Goal: Information Seeking & Learning: Check status

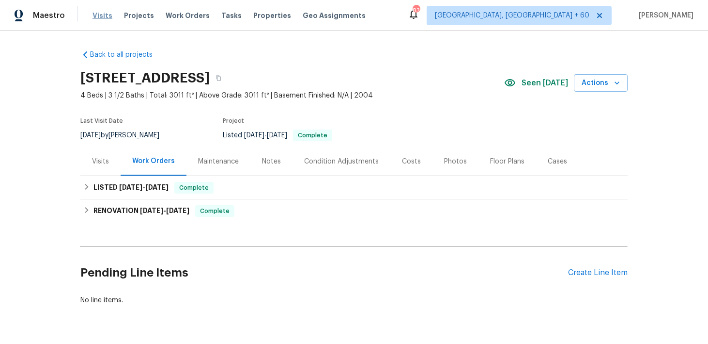
click at [100, 14] on span "Visits" at bounding box center [103, 16] width 20 height 10
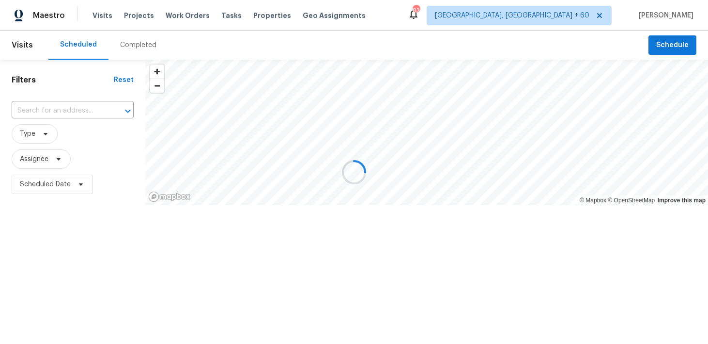
click at [138, 53] on div at bounding box center [354, 172] width 708 height 344
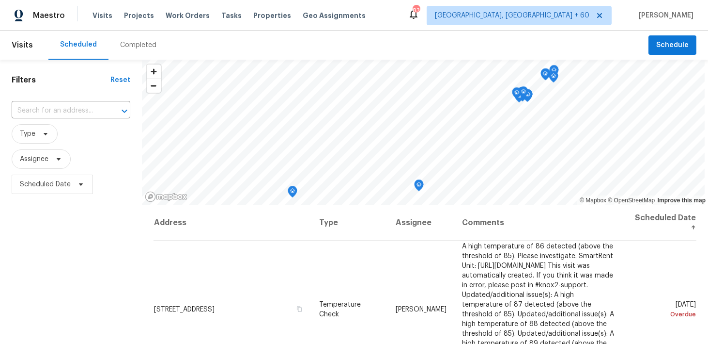
click at [128, 45] on div "Completed" at bounding box center [138, 45] width 36 height 10
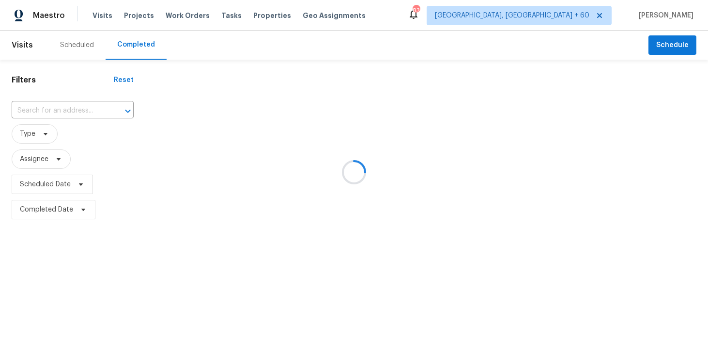
click at [67, 112] on div at bounding box center [354, 172] width 708 height 344
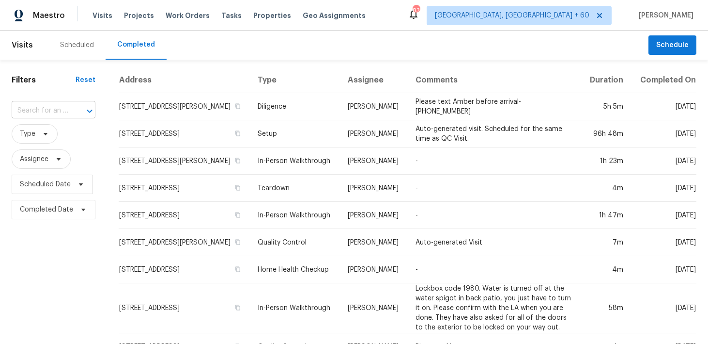
click at [50, 112] on input "text" at bounding box center [40, 110] width 57 height 15
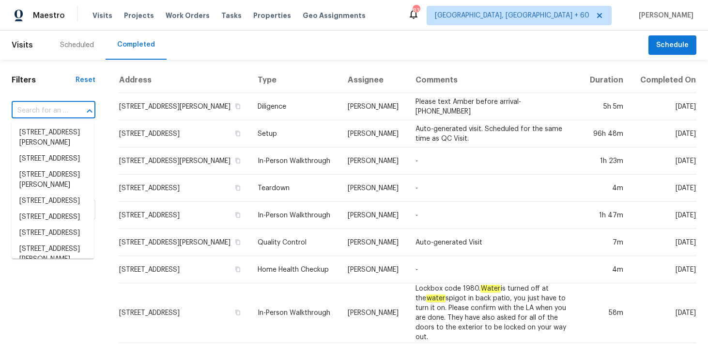
paste input "4025 Scofield Dr Raleigh, NC 27610"
type input "4025 Scofield Dr Raleigh, NC 27610"
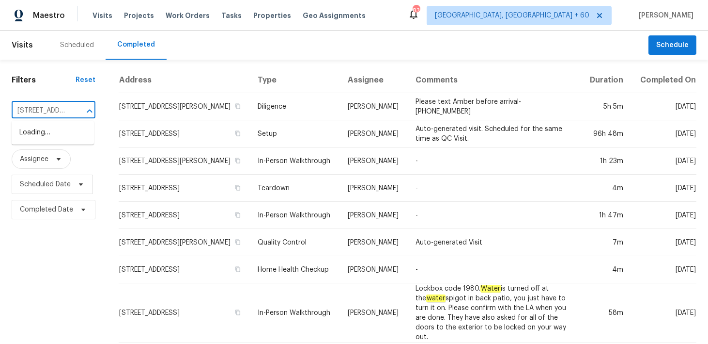
scroll to position [0, 63]
click at [32, 131] on li "4025 Scofield Dr, Raleigh, NC 27610" at bounding box center [53, 138] width 82 height 26
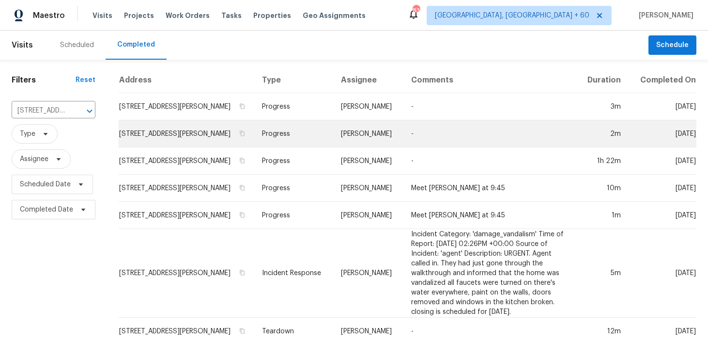
click at [289, 131] on td "Progress" at bounding box center [293, 133] width 79 height 27
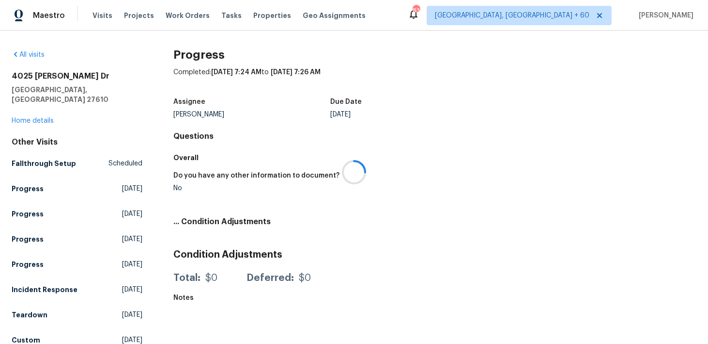
click at [25, 113] on div at bounding box center [354, 172] width 708 height 344
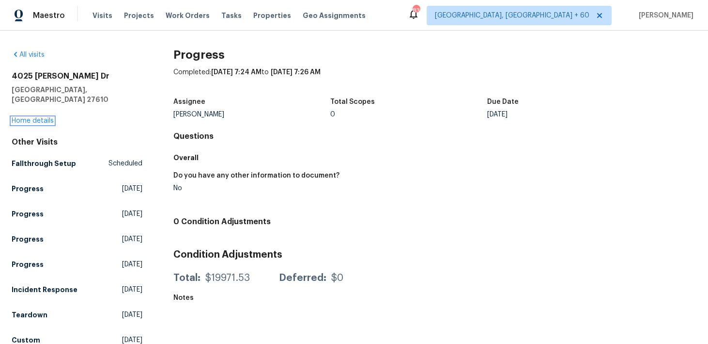
click at [25, 117] on link "Home details" at bounding box center [33, 120] width 42 height 7
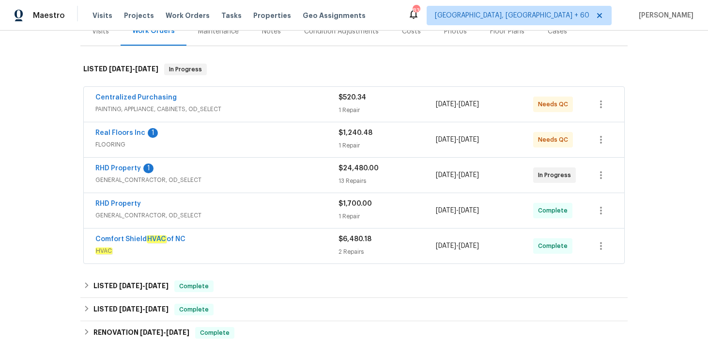
scroll to position [137, 0]
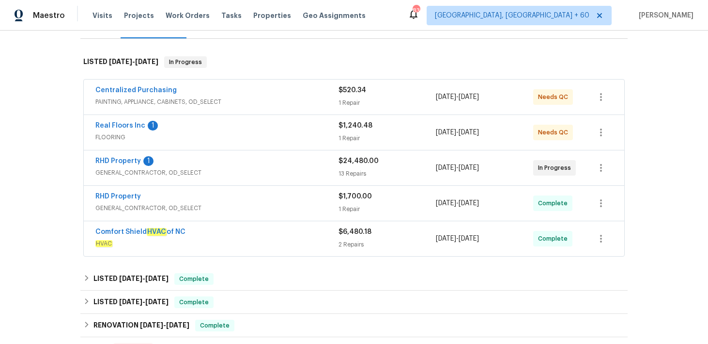
click at [347, 136] on div "1 Repair" at bounding box center [387, 138] width 97 height 10
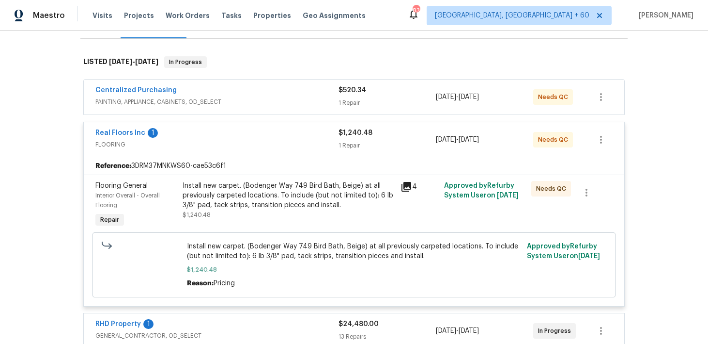
scroll to position [160, 0]
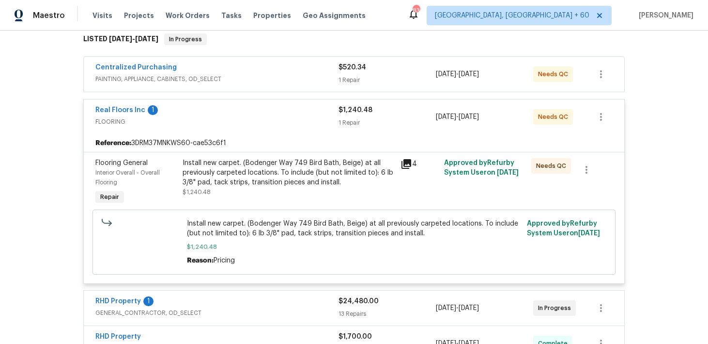
click at [352, 76] on div "1 Repair" at bounding box center [387, 80] width 97 height 10
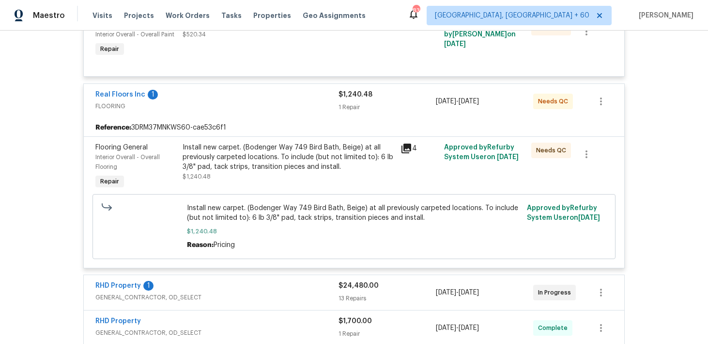
scroll to position [336, 0]
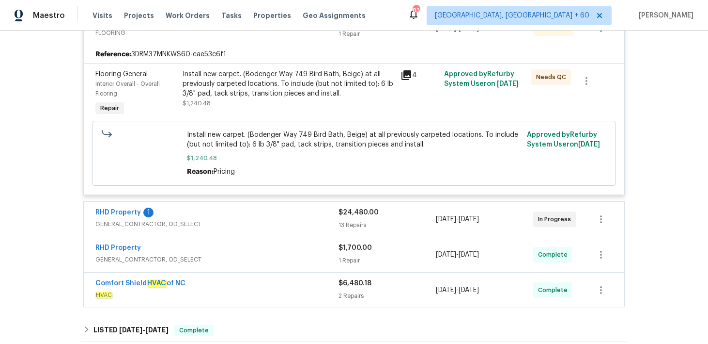
click at [347, 226] on div "13 Repairs" at bounding box center [387, 225] width 97 height 10
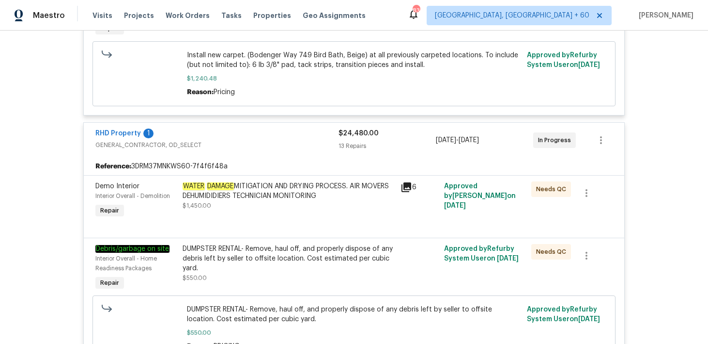
scroll to position [391, 0]
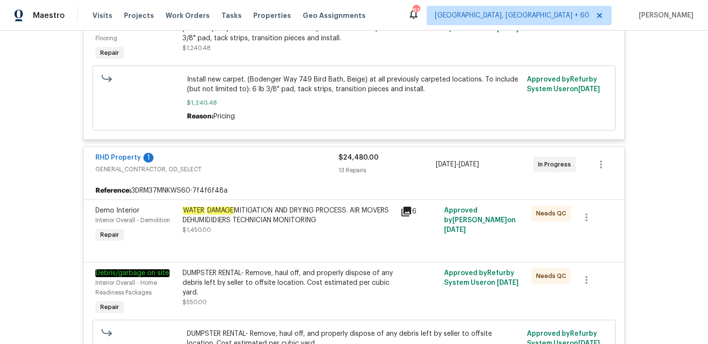
click at [350, 177] on div "RHD Property 1 GENERAL_CONTRACTOR, OD_SELECT $24,480.00 13 Repairs 7/25/2025 - …" at bounding box center [354, 164] width 541 height 35
click at [348, 169] on div "13 Repairs" at bounding box center [387, 170] width 97 height 10
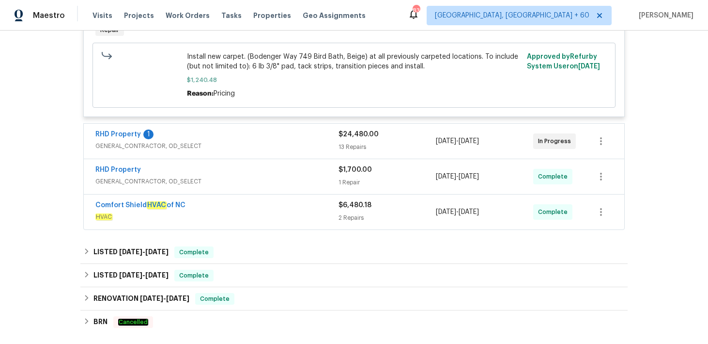
scroll to position [414, 0]
click at [349, 181] on div "1 Repair" at bounding box center [387, 182] width 97 height 10
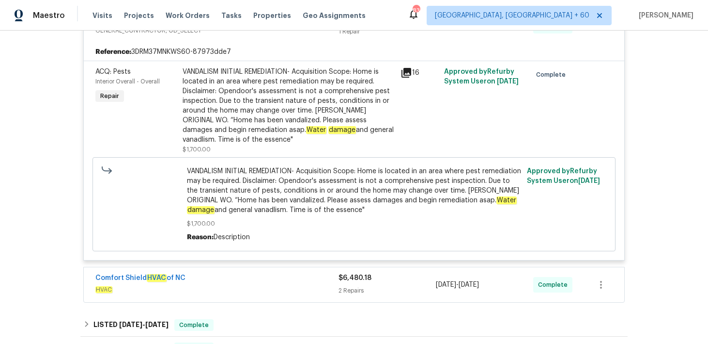
scroll to position [575, 0]
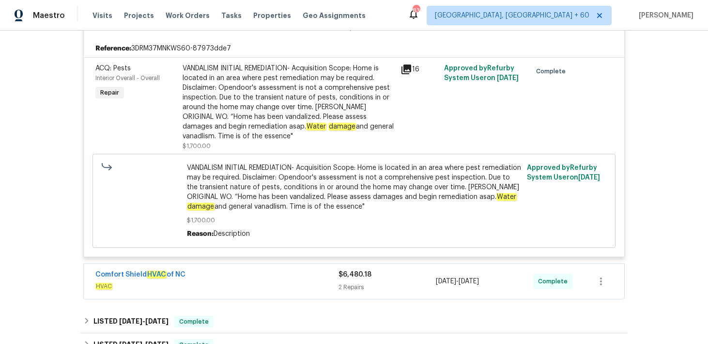
click at [347, 284] on div "2 Repairs" at bounding box center [387, 287] width 97 height 10
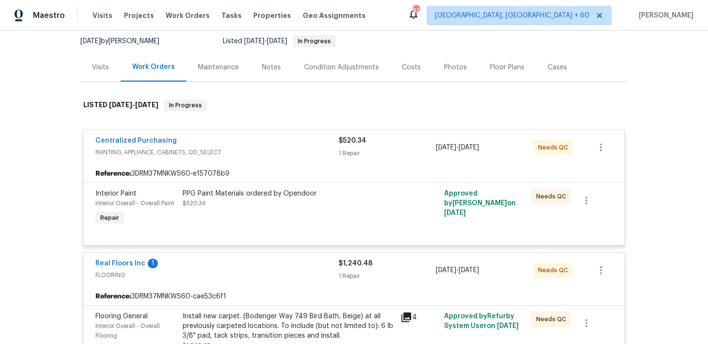
scroll to position [0, 0]
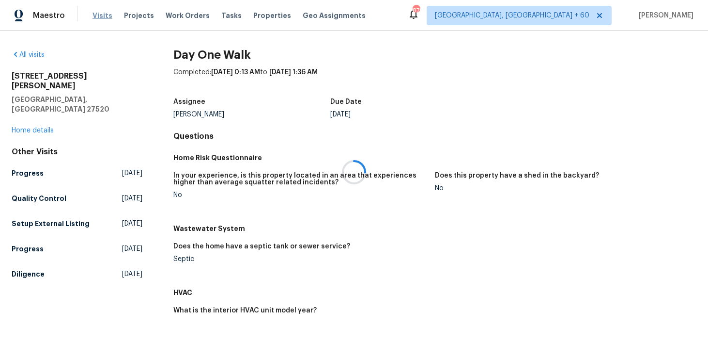
click at [101, 16] on div at bounding box center [354, 172] width 708 height 344
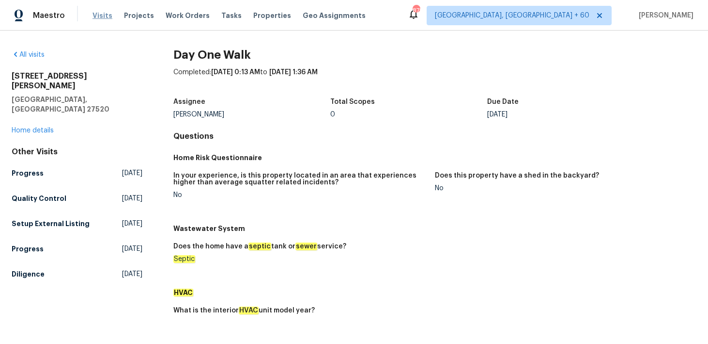
click at [101, 17] on span "Visits" at bounding box center [103, 16] width 20 height 10
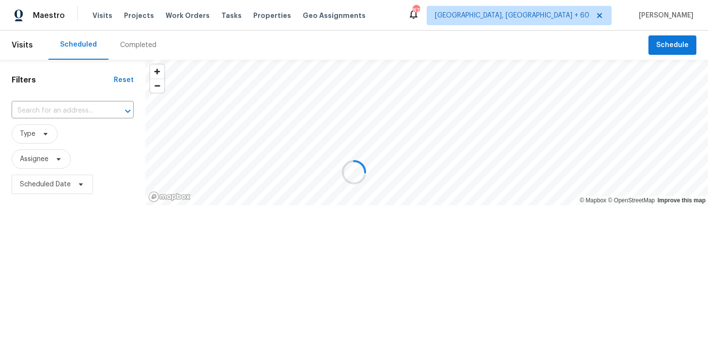
click at [129, 46] on div at bounding box center [354, 172] width 708 height 344
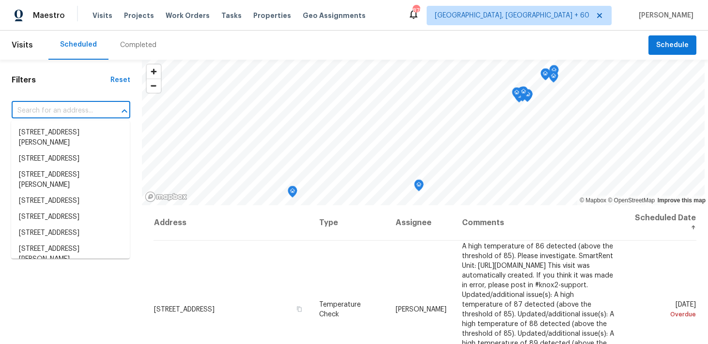
click at [41, 110] on input "text" at bounding box center [58, 110] width 92 height 15
paste input "1209 Sylvan Dr Garland, TX 75040"
type input "1209 Sylvan Dr Garland, TX 75040"
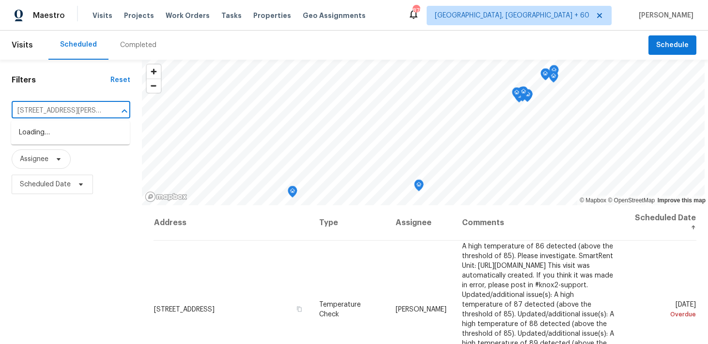
scroll to position [0, 22]
click at [41, 141] on li "1209 Sylvan Dr, Garland, TX 75040" at bounding box center [70, 133] width 119 height 16
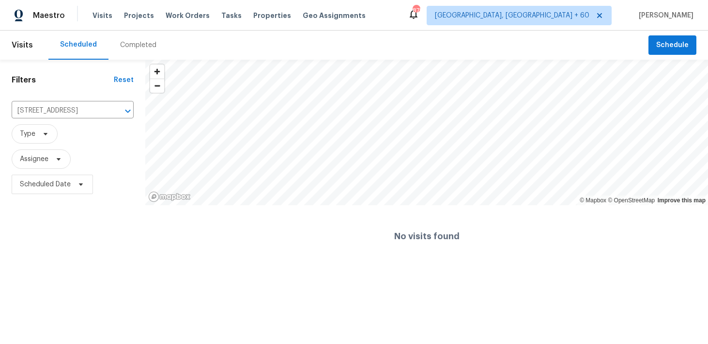
click at [137, 42] on div "Completed" at bounding box center [138, 45] width 36 height 10
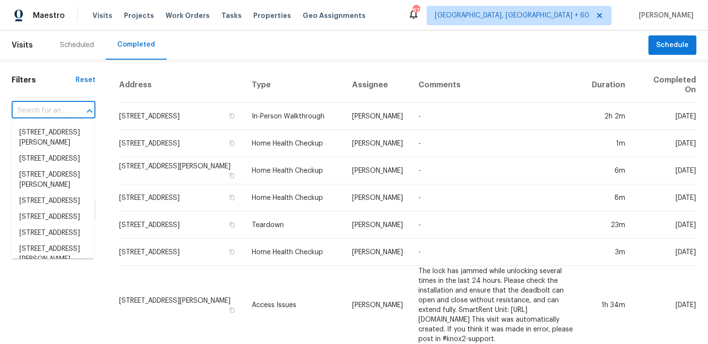
click at [54, 109] on input "text" at bounding box center [40, 110] width 57 height 15
paste input "1209 Sylvan Dr Garland, TX 75040"
type input "1209 Sylvan Dr Garland, TX 75040"
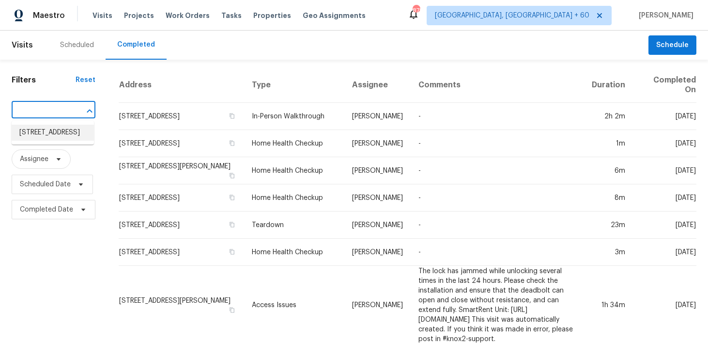
click at [34, 137] on li "1209 Sylvan Dr, Garland, TX 75040" at bounding box center [53, 133] width 82 height 16
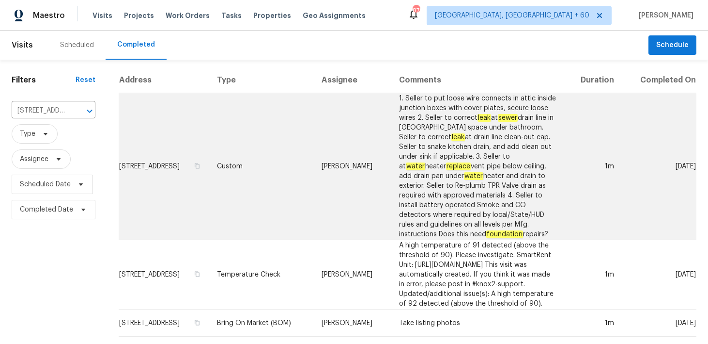
click at [253, 157] on td "Custom" at bounding box center [261, 166] width 105 height 147
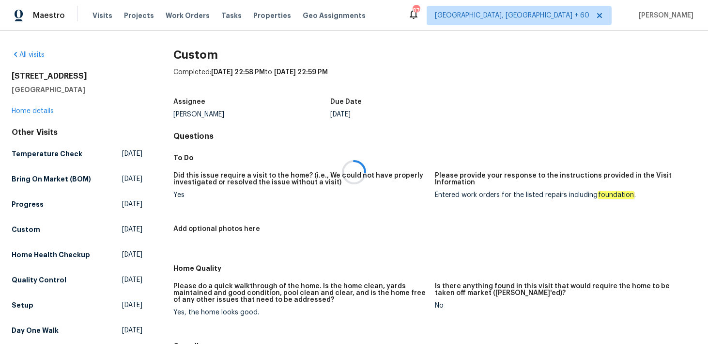
click at [42, 109] on div at bounding box center [354, 172] width 708 height 344
click at [35, 112] on link "Home details" at bounding box center [33, 111] width 42 height 7
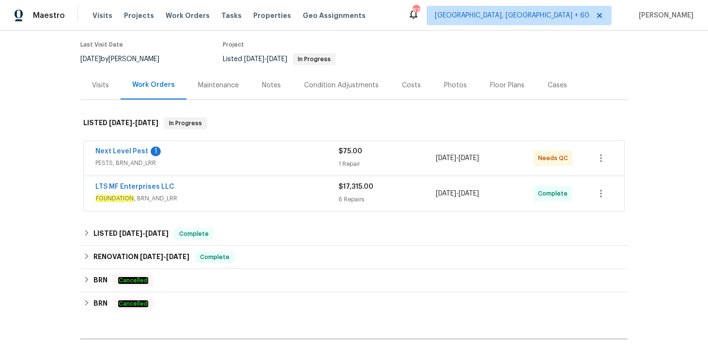
scroll to position [80, 0]
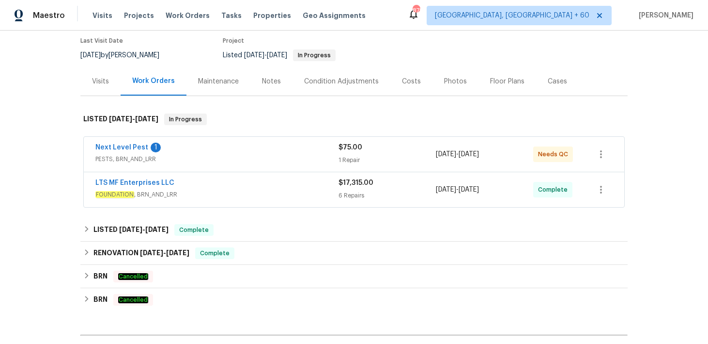
click at [355, 156] on div "1 Repair" at bounding box center [387, 160] width 97 height 10
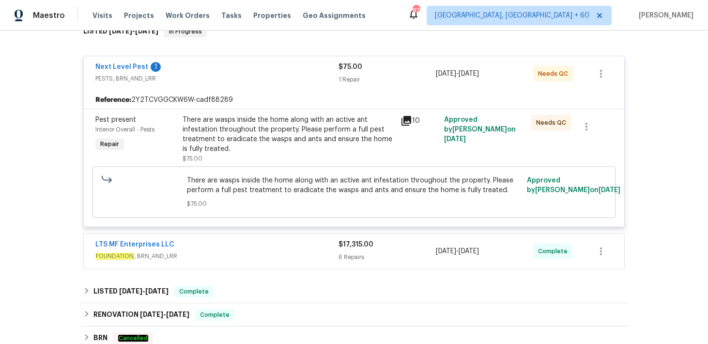
click at [354, 243] on span "$17,315.00" at bounding box center [356, 244] width 35 height 7
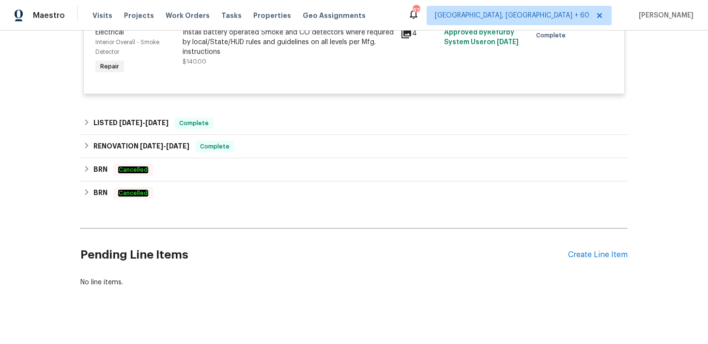
scroll to position [816, 0]
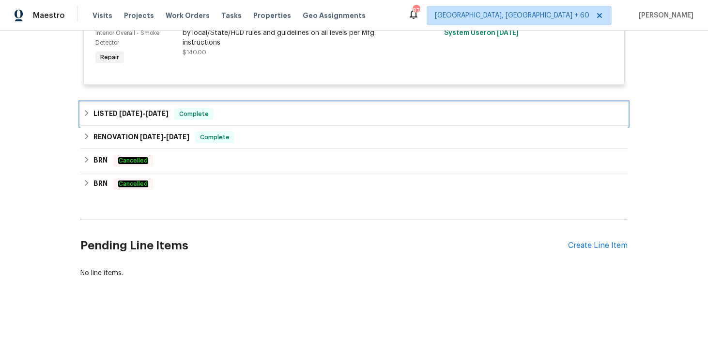
click at [245, 114] on div "LISTED 4/23/25 - 5/14/25 Complete" at bounding box center [354, 114] width 542 height 12
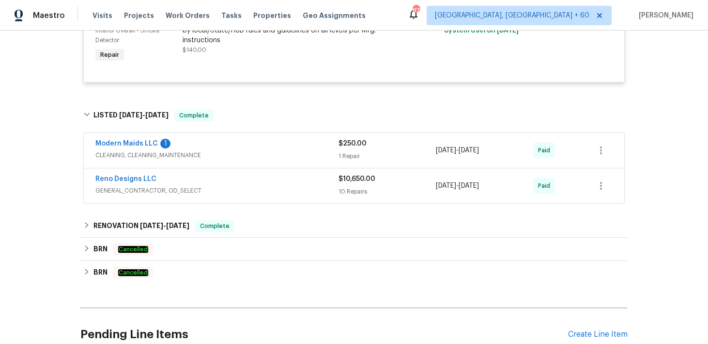
click at [370, 160] on div "1 Repair" at bounding box center [387, 156] width 97 height 10
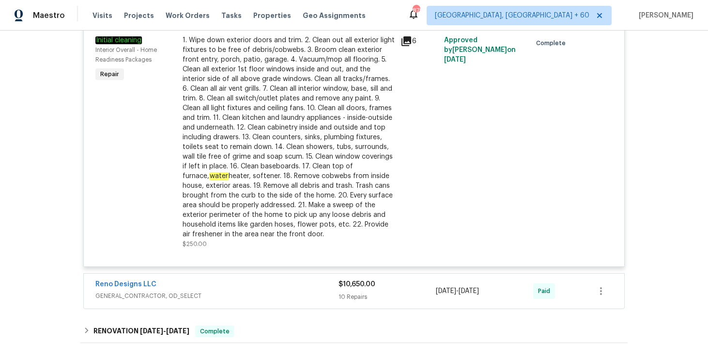
scroll to position [1135, 0]
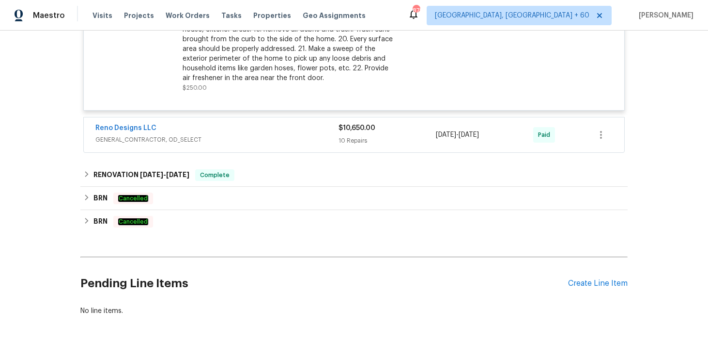
click at [364, 145] on div "10 Repairs" at bounding box center [387, 141] width 97 height 10
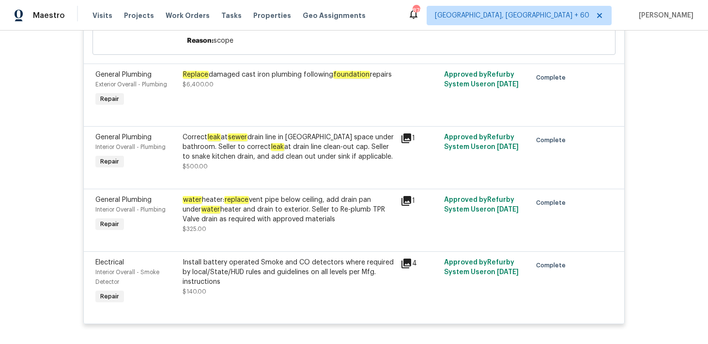
scroll to position [575, 0]
drag, startPoint x: 232, startPoint y: 139, endPoint x: 389, endPoint y: 137, distance: 157.0
click at [389, 137] on div "Correct leak at sewer drain line in crawl space under bathroom. Seller to corre…" at bounding box center [289, 146] width 212 height 29
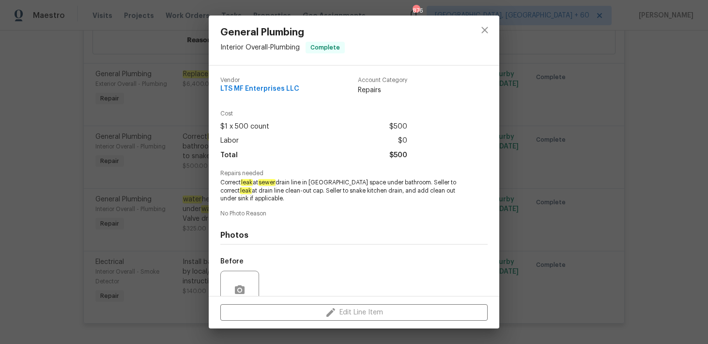
copy div "sewer drain line in crawl space under bathroom."
click at [490, 34] on icon "close" at bounding box center [485, 30] width 12 height 12
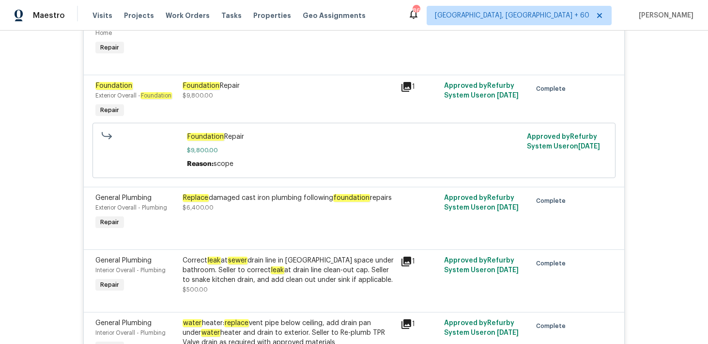
scroll to position [455, 0]
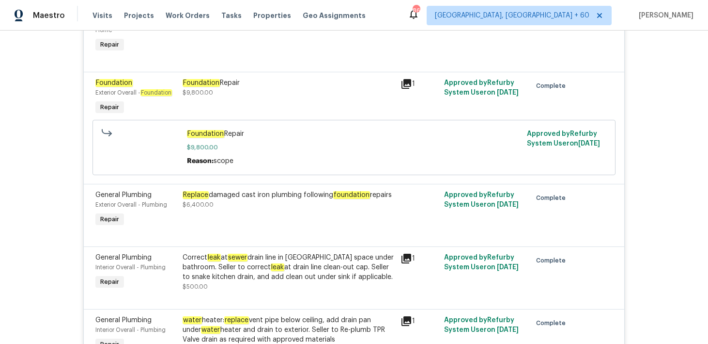
click at [396, 98] on div "Foundation Repair $9,800.00" at bounding box center [289, 97] width 218 height 45
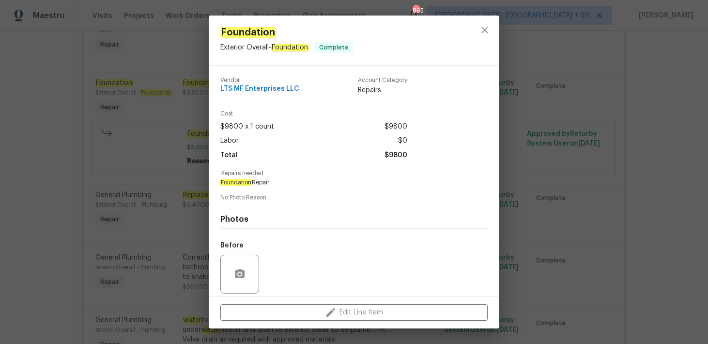
scroll to position [70, 0]
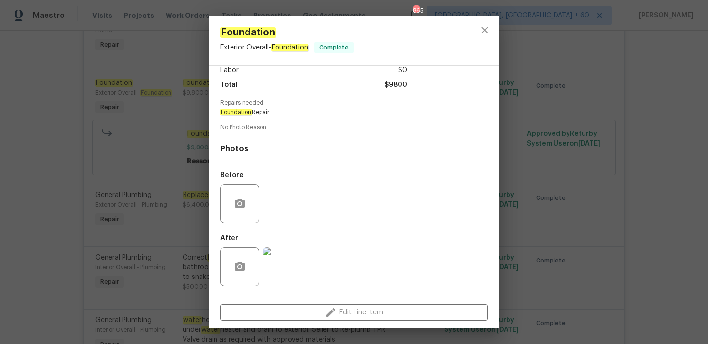
click at [285, 265] on img at bounding box center [282, 266] width 39 height 39
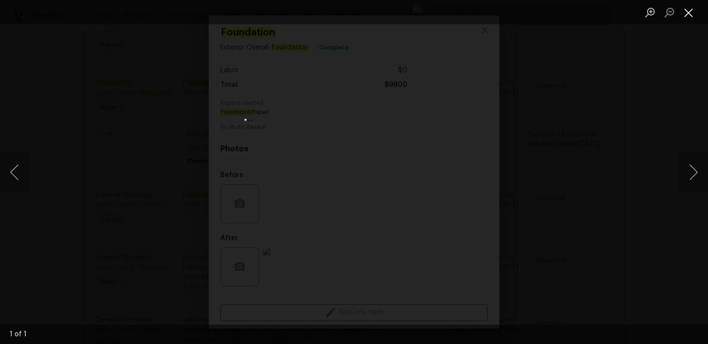
click at [688, 13] on button "Close lightbox" at bounding box center [688, 12] width 19 height 17
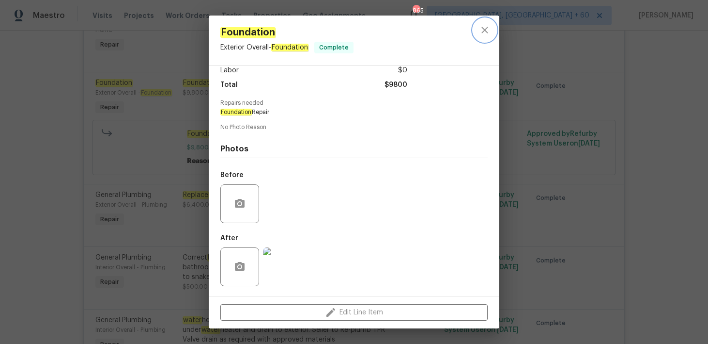
click at [489, 33] on icon "close" at bounding box center [485, 30] width 12 height 12
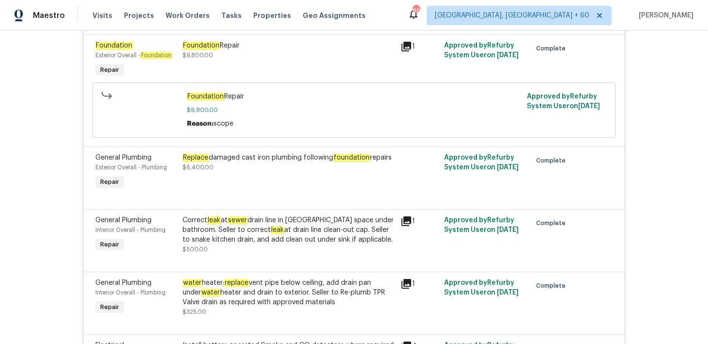
scroll to position [492, 0]
drag, startPoint x: 182, startPoint y: 157, endPoint x: 397, endPoint y: 159, distance: 215.6
click at [397, 159] on div "Replace damaged cast iron plumbing following foundation repairs $6,400.00" at bounding box center [289, 171] width 218 height 45
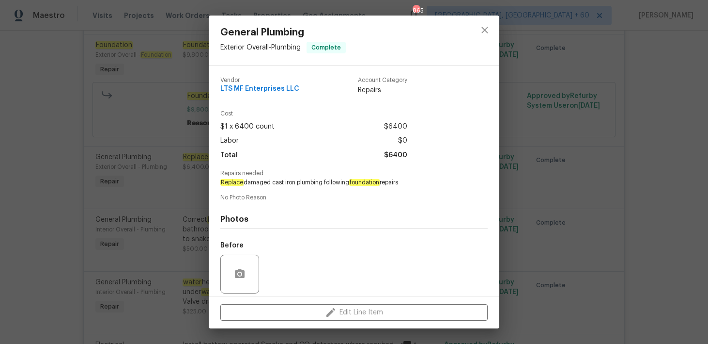
copy div "Replace damaged cast iron plumbing following foundation repairs"
click at [488, 26] on icon "close" at bounding box center [485, 30] width 12 height 12
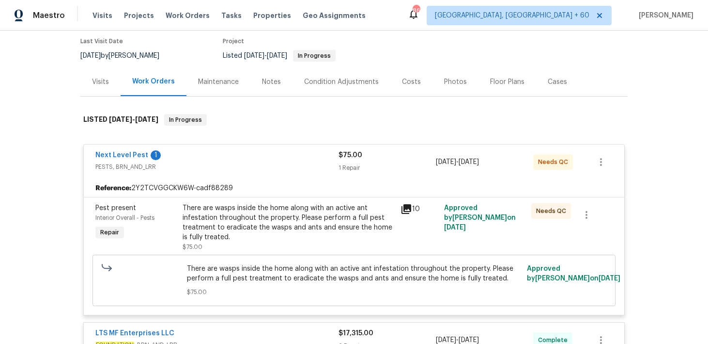
scroll to position [0, 0]
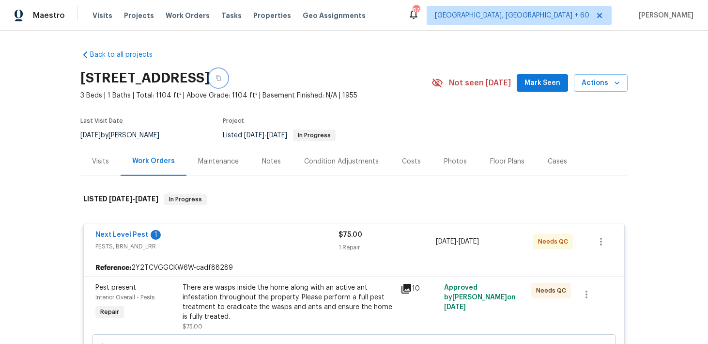
click at [221, 78] on icon "button" at bounding box center [219, 78] width 6 height 6
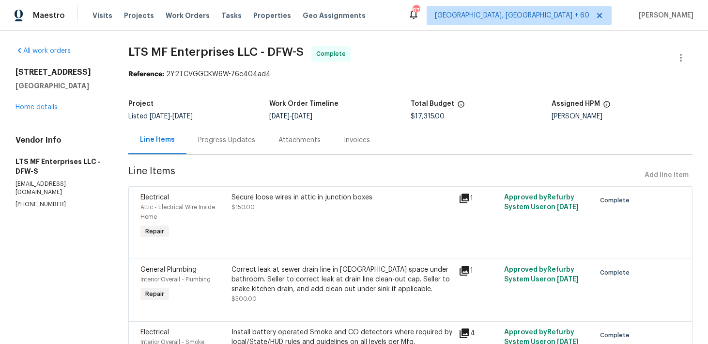
click at [246, 139] on div "Progress Updates" at bounding box center [226, 140] width 57 height 10
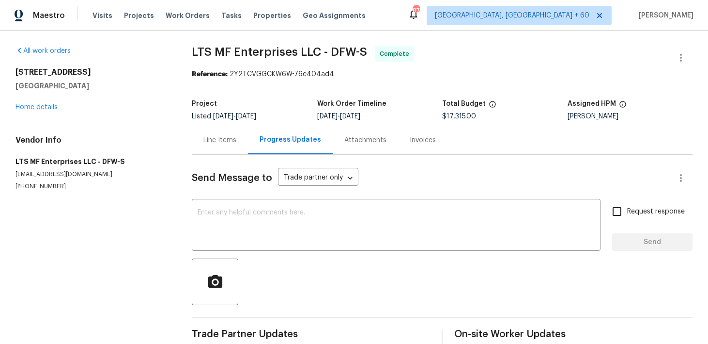
scroll to position [16, 0]
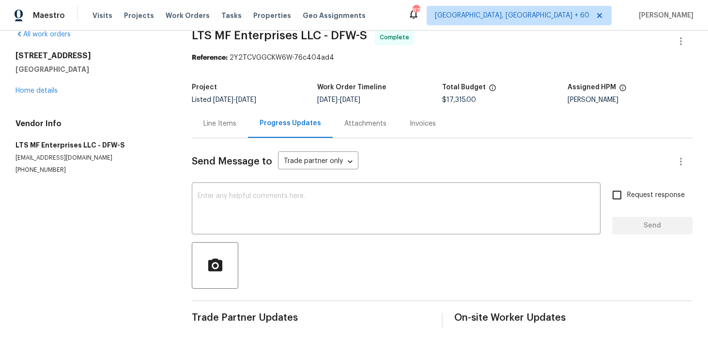
click at [410, 124] on div "Invoices" at bounding box center [423, 124] width 26 height 10
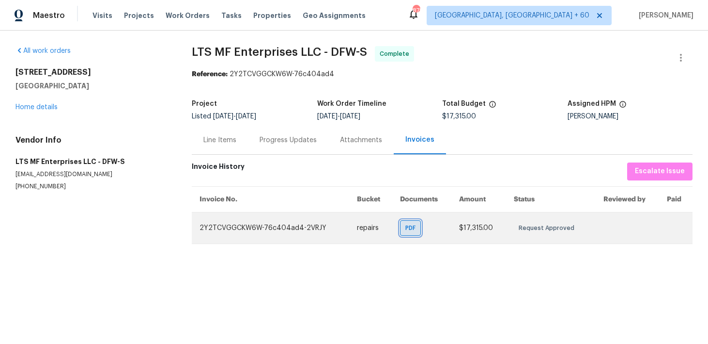
click at [407, 220] on div "PDF" at bounding box center [410, 228] width 21 height 16
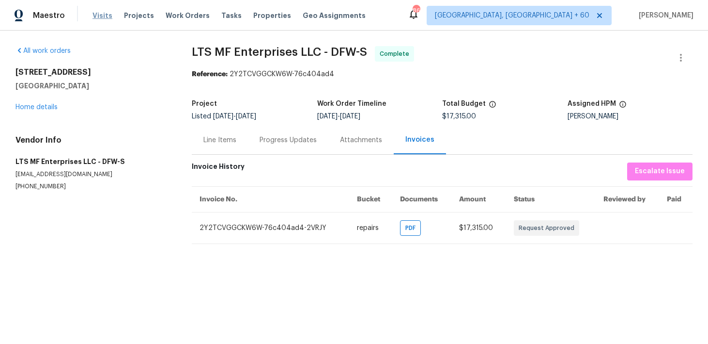
click at [102, 18] on span "Visits" at bounding box center [103, 16] width 20 height 10
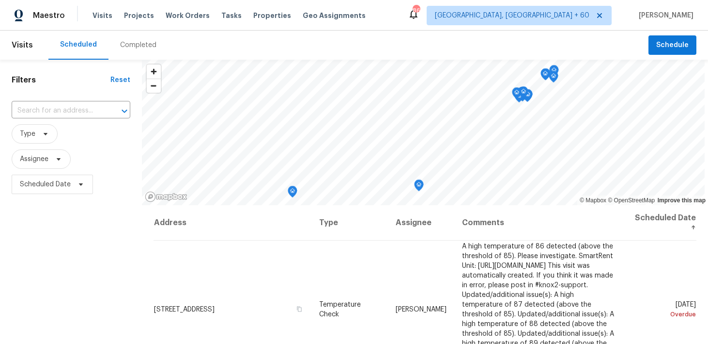
click at [120, 45] on div "Completed" at bounding box center [138, 45] width 36 height 10
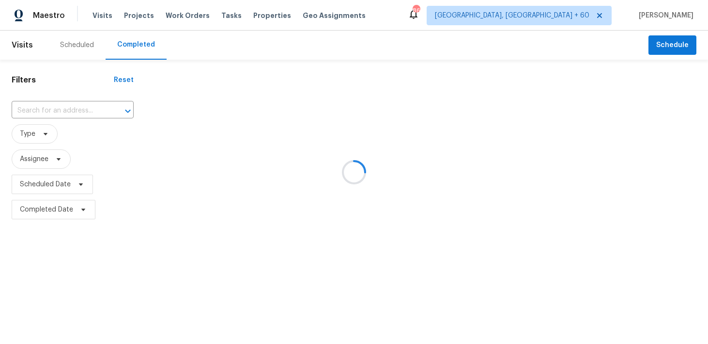
click at [62, 106] on div at bounding box center [354, 172] width 708 height 344
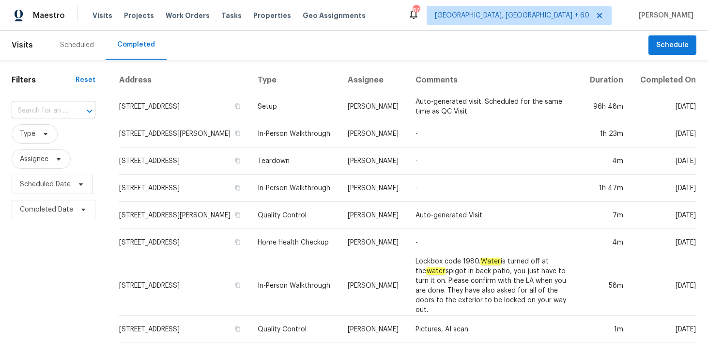
click at [60, 109] on input "text" at bounding box center [40, 110] width 57 height 15
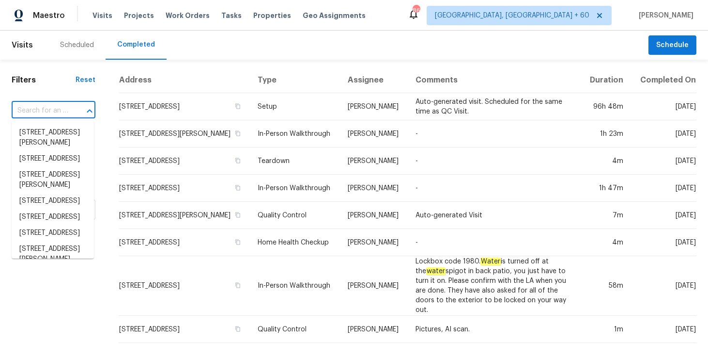
paste input "[STREET_ADDRESS]"
type input "[STREET_ADDRESS]"
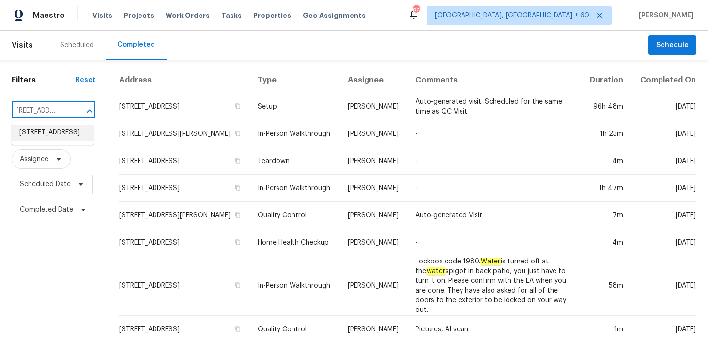
click at [34, 137] on li "[STREET_ADDRESS]" at bounding box center [53, 133] width 82 height 16
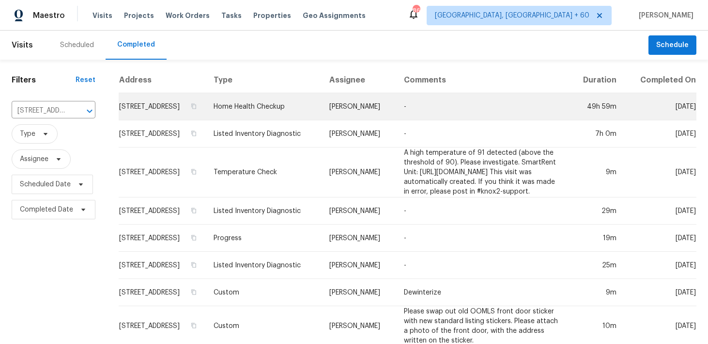
click at [277, 108] on td "Home Health Checkup" at bounding box center [264, 106] width 116 height 27
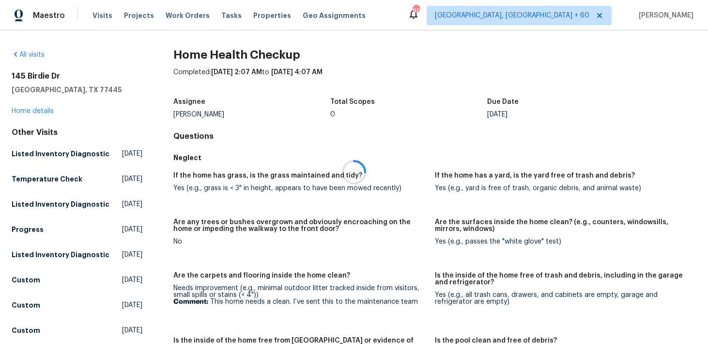
click at [21, 116] on div at bounding box center [354, 172] width 708 height 344
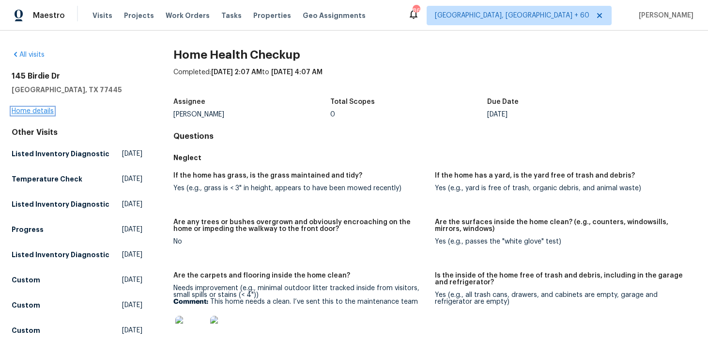
click at [22, 112] on link "Home details" at bounding box center [33, 111] width 42 height 7
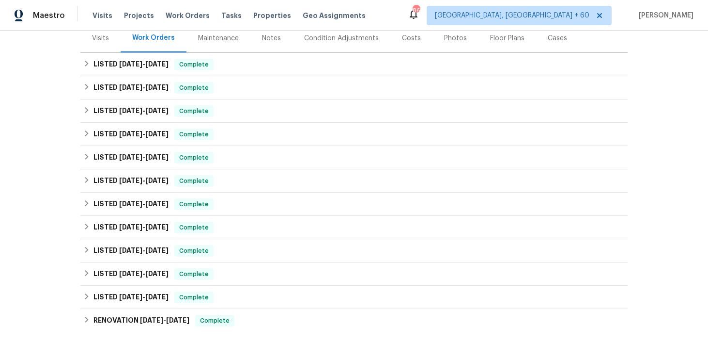
scroll to position [126, 0]
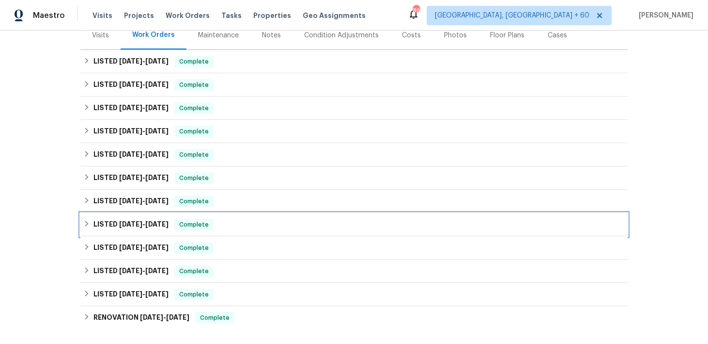
click at [198, 231] on div "LISTED [DATE] - [DATE] Complete" at bounding box center [354, 224] width 548 height 23
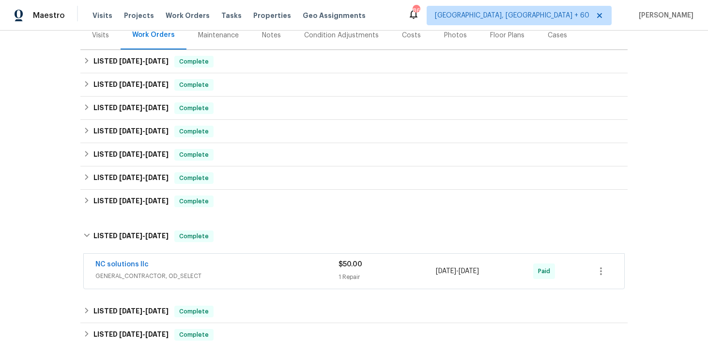
click at [340, 271] on div "$50.00 1 Repair" at bounding box center [387, 270] width 97 height 23
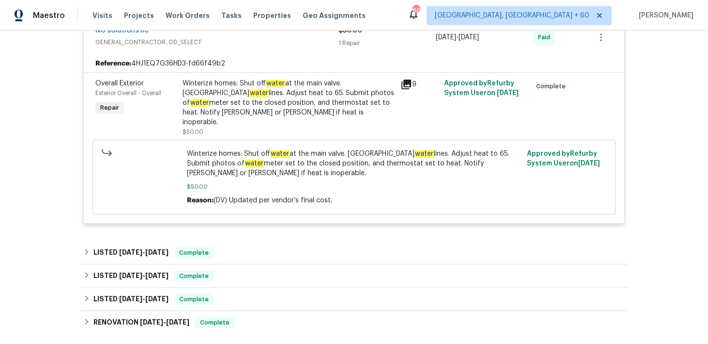
scroll to position [378, 0]
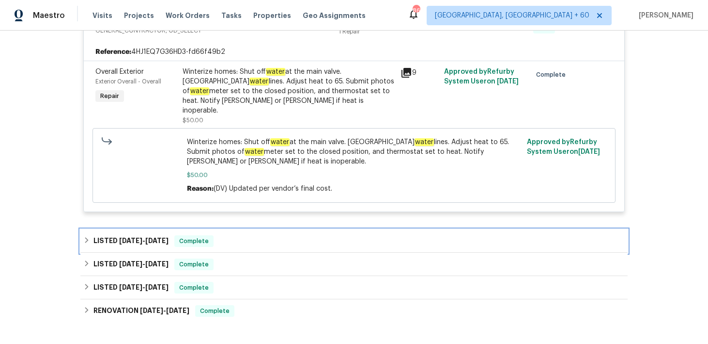
click at [258, 242] on div "LISTED [DATE] - [DATE] Complete" at bounding box center [354, 240] width 548 height 23
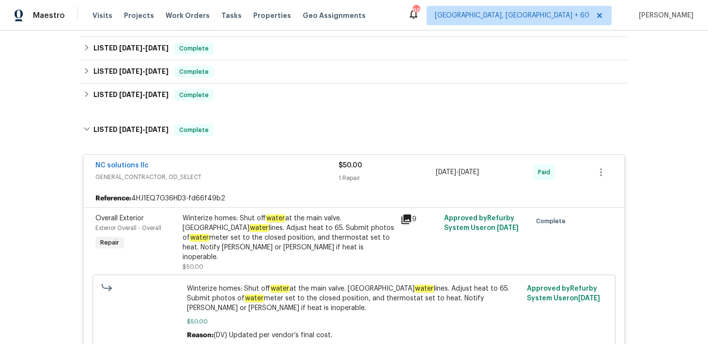
scroll to position [180, 0]
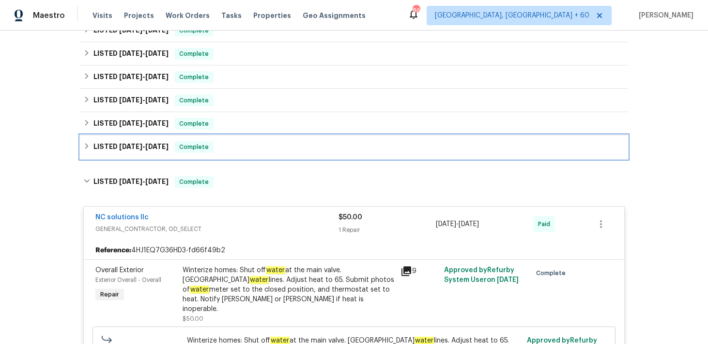
click at [227, 145] on div "LISTED [DATE] - [DATE] Complete" at bounding box center [354, 147] width 542 height 12
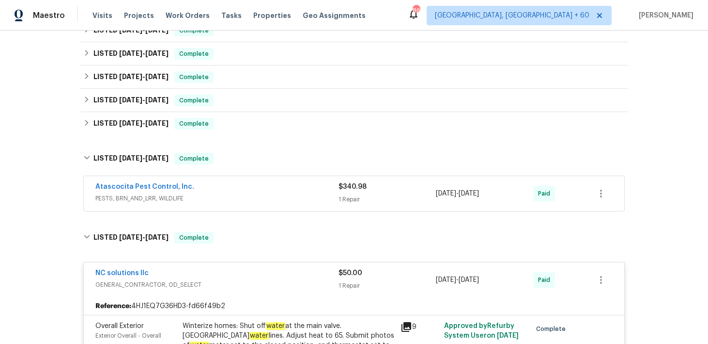
click at [360, 188] on span "$340.98" at bounding box center [353, 186] width 28 height 7
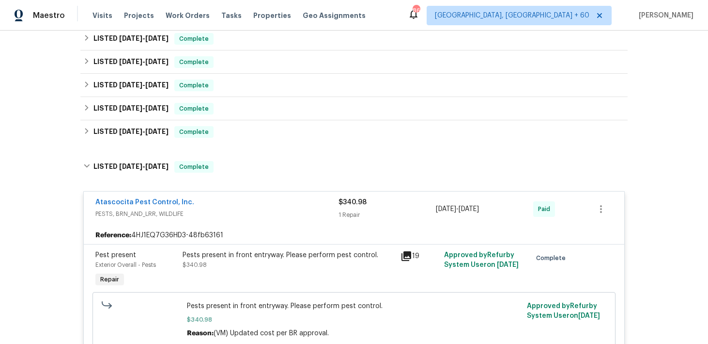
scroll to position [166, 0]
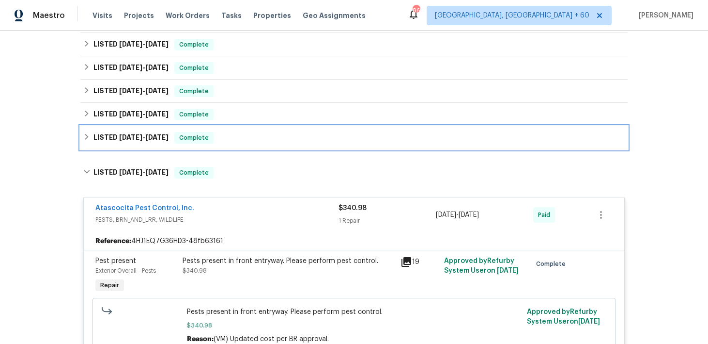
click at [254, 136] on div "LISTED [DATE] - [DATE] Complete" at bounding box center [354, 138] width 542 height 12
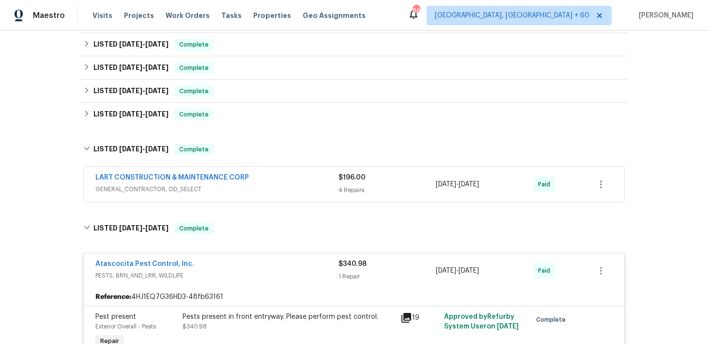
click at [351, 183] on div "$196.00 4 Repairs" at bounding box center [387, 183] width 97 height 23
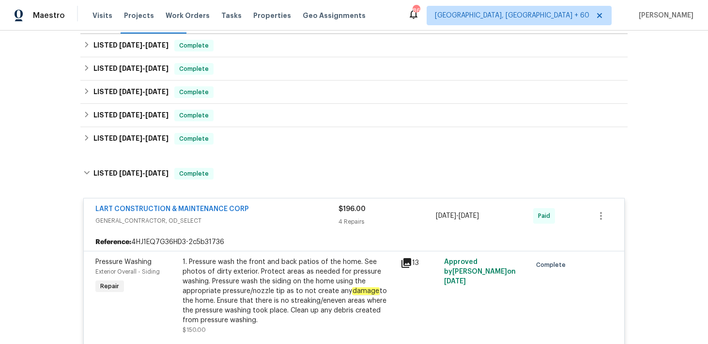
scroll to position [120, 0]
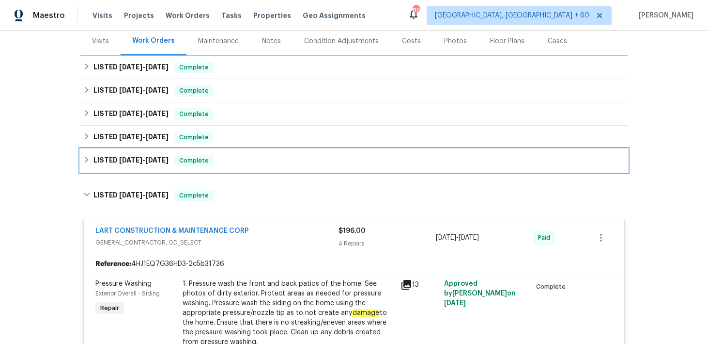
click at [233, 162] on div "LISTED [DATE] - [DATE] Complete" at bounding box center [354, 161] width 542 height 12
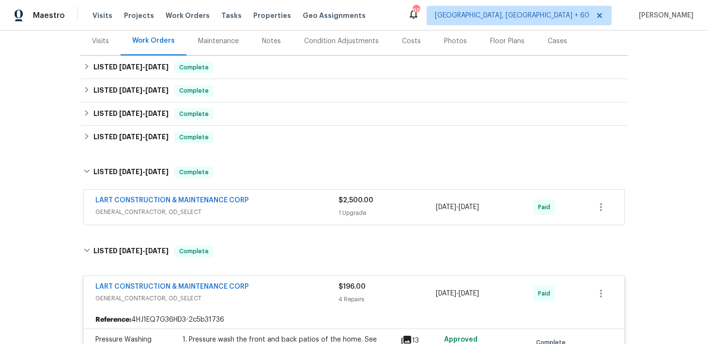
click at [333, 208] on span "GENERAL_CONTRACTOR, OD_SELECT" at bounding box center [216, 212] width 243 height 10
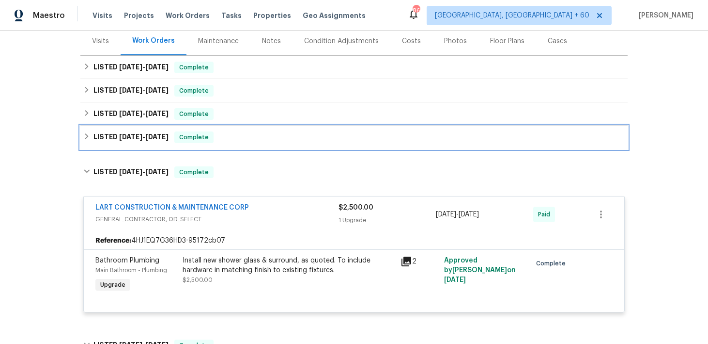
click at [259, 142] on div "LISTED [DATE] - [DATE] Complete" at bounding box center [354, 137] width 542 height 12
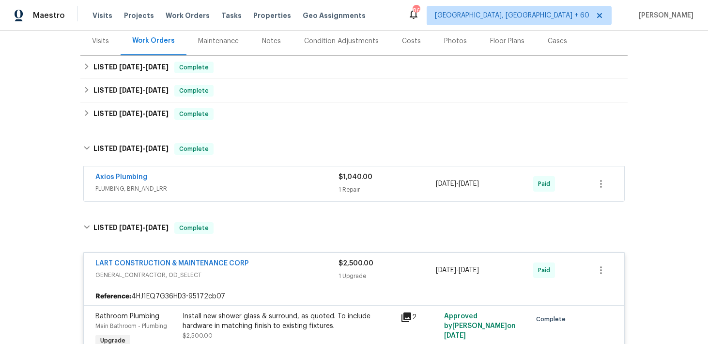
click at [351, 181] on div "$1,040.00" at bounding box center [387, 177] width 97 height 10
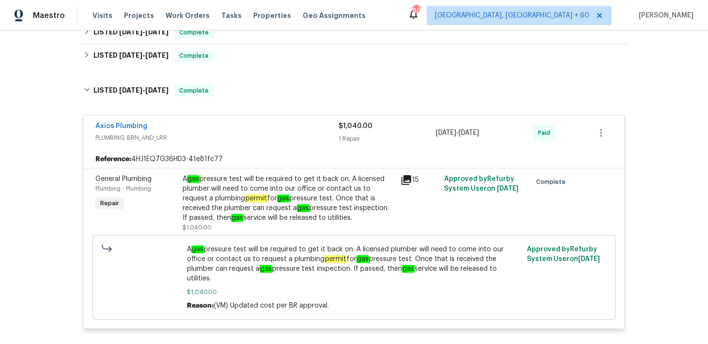
scroll to position [174, 0]
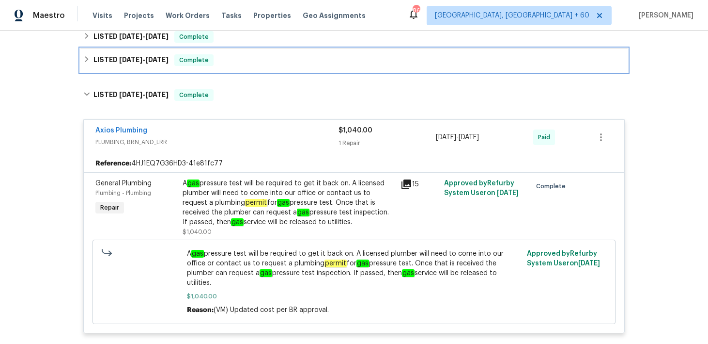
click at [235, 70] on div "LISTED [DATE] - [DATE] Complete" at bounding box center [354, 59] width 548 height 23
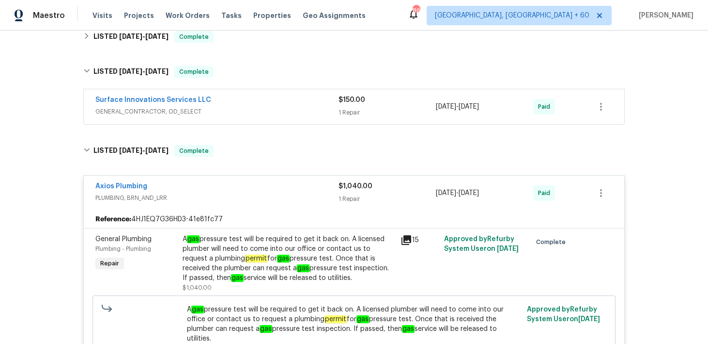
click at [343, 114] on div "1 Repair" at bounding box center [387, 113] width 97 height 10
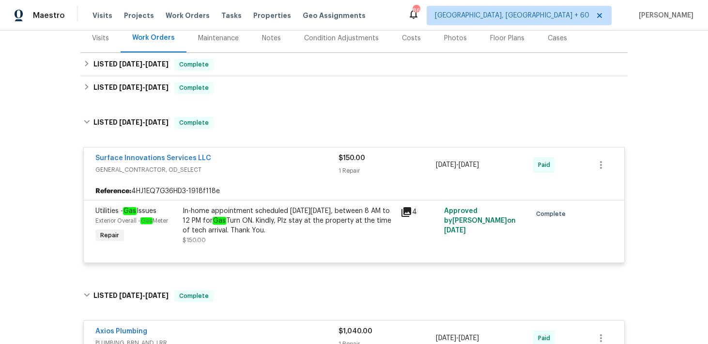
scroll to position [118, 0]
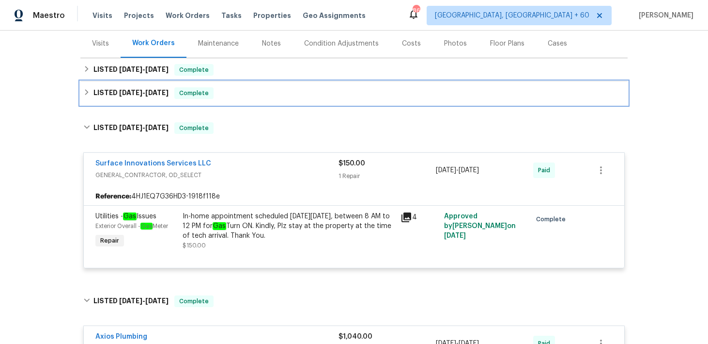
click at [228, 83] on div "LISTED [DATE] - [DATE] Complete" at bounding box center [354, 92] width 548 height 23
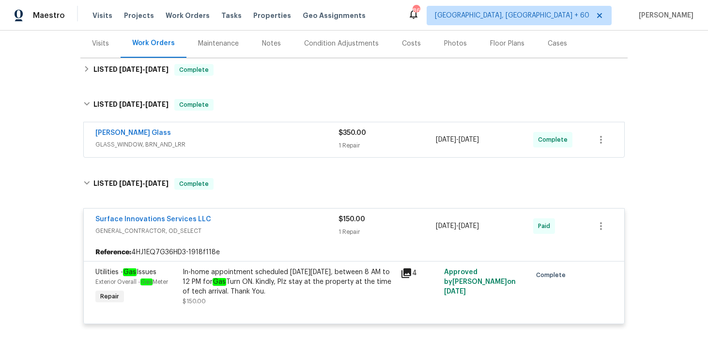
click at [346, 140] on div "$350.00 1 Repair" at bounding box center [387, 139] width 97 height 23
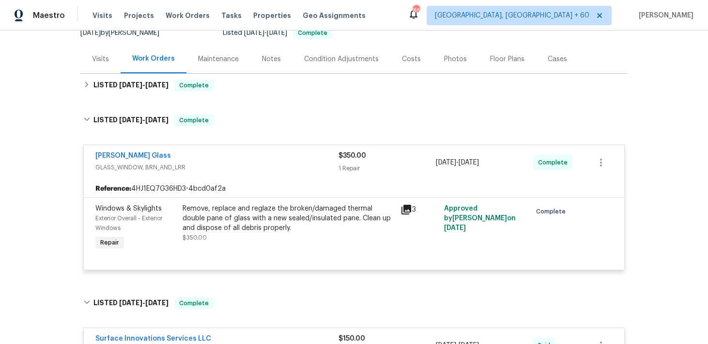
scroll to position [101, 0]
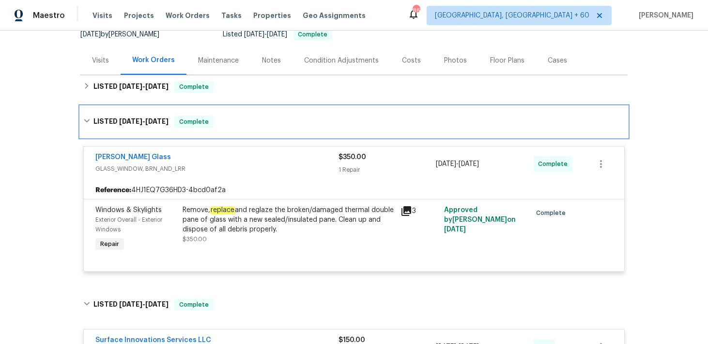
click at [254, 112] on div "LISTED [DATE] - [DATE] Complete" at bounding box center [354, 121] width 548 height 31
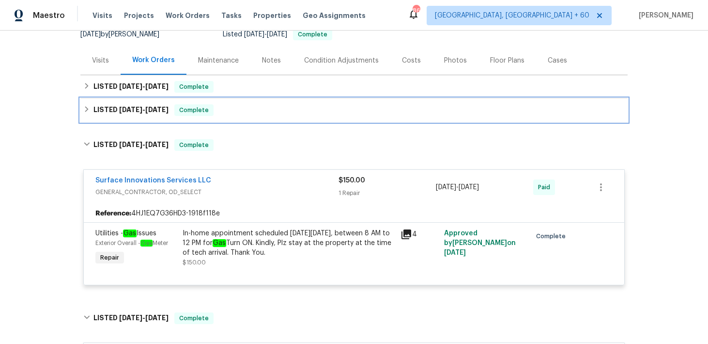
click at [251, 109] on div "LISTED [DATE] - [DATE] Complete" at bounding box center [354, 110] width 542 height 12
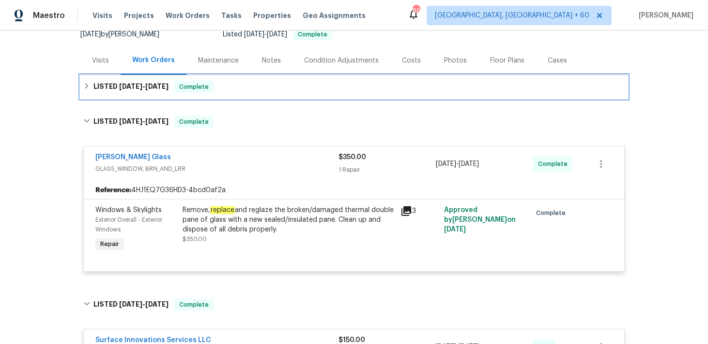
click at [267, 82] on div "LISTED [DATE] - [DATE] Complete" at bounding box center [354, 87] width 542 height 12
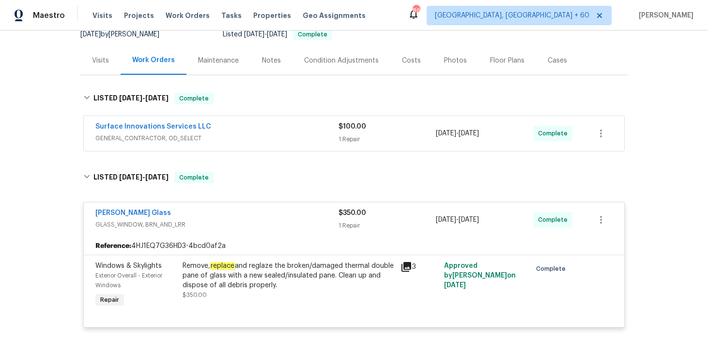
click at [344, 128] on span "$100.00" at bounding box center [353, 126] width 28 height 7
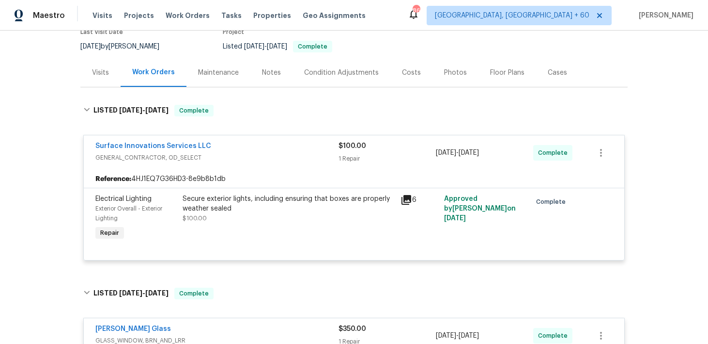
scroll to position [0, 0]
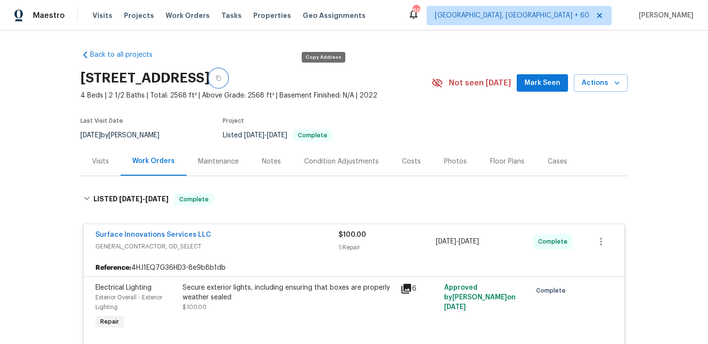
click at [227, 82] on button "button" at bounding box center [218, 77] width 17 height 17
